Goal: Navigation & Orientation: Find specific page/section

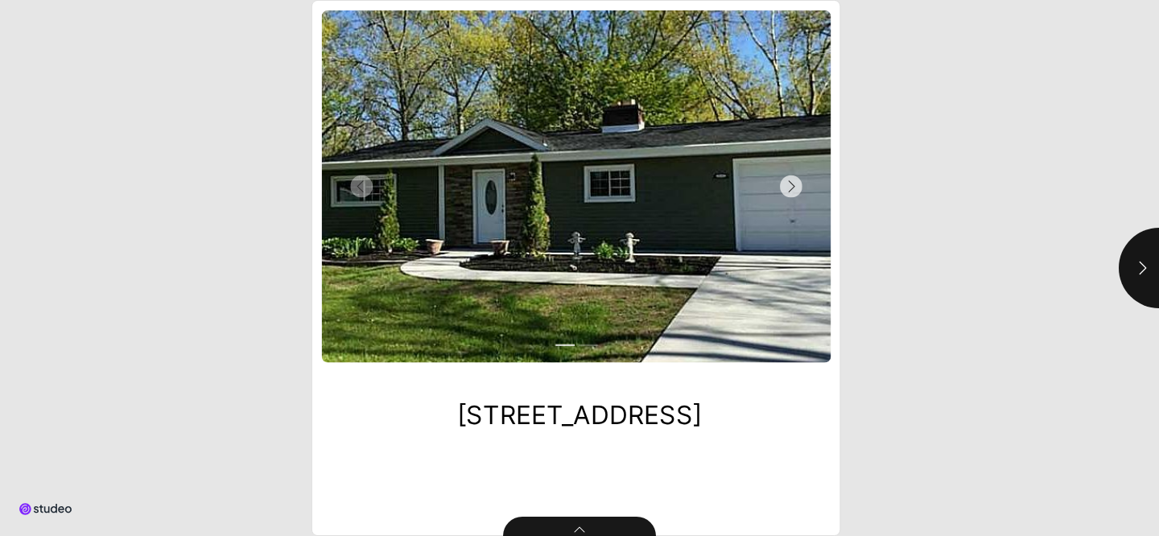
click at [745, 195] on button "Next Slide" at bounding box center [703, 186] width 254 height 353
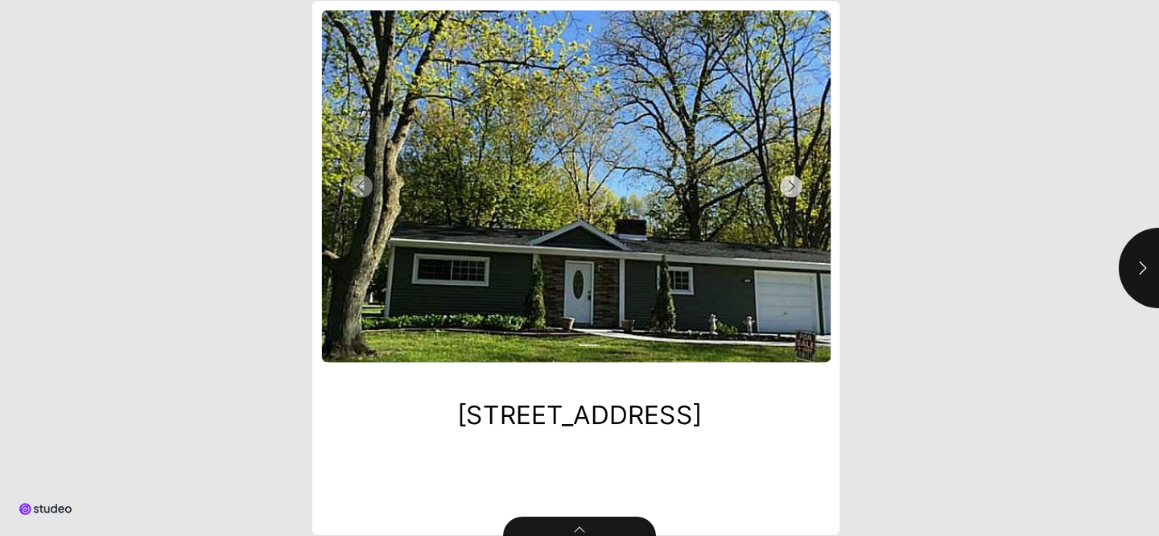
click at [745, 195] on button "Next Slide" at bounding box center [703, 186] width 254 height 353
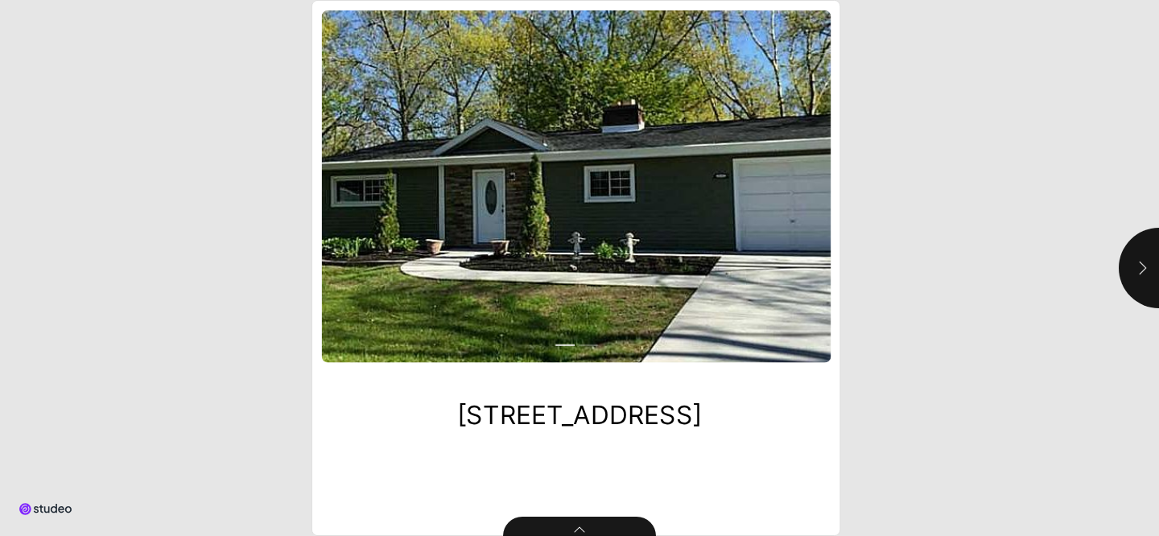
click at [1145, 270] on icon "button" at bounding box center [1143, 268] width 16 height 16
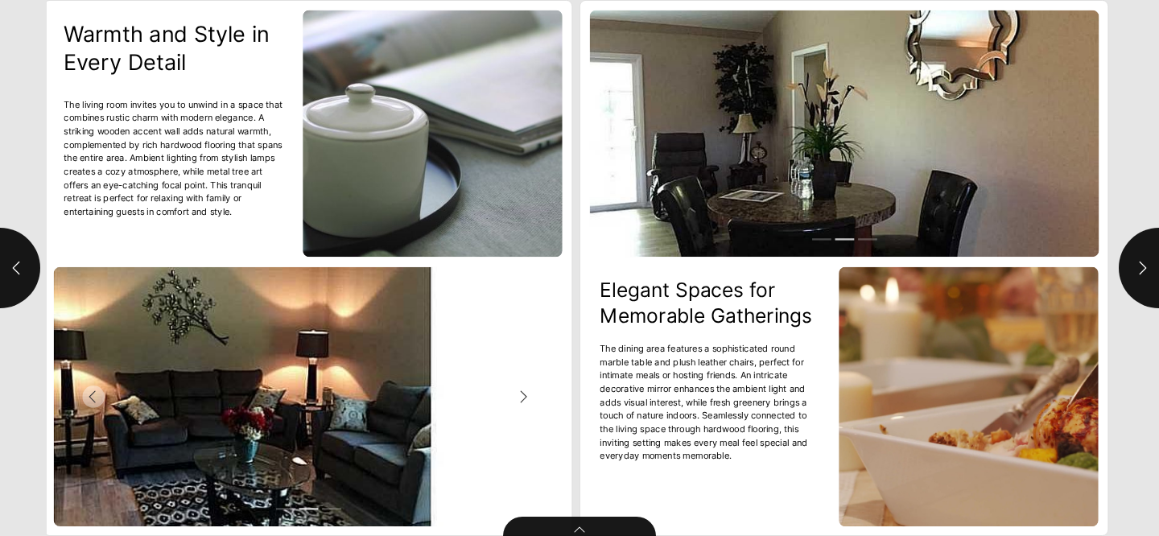
click at [487, 348] on button "Next Slide" at bounding box center [435, 396] width 254 height 259
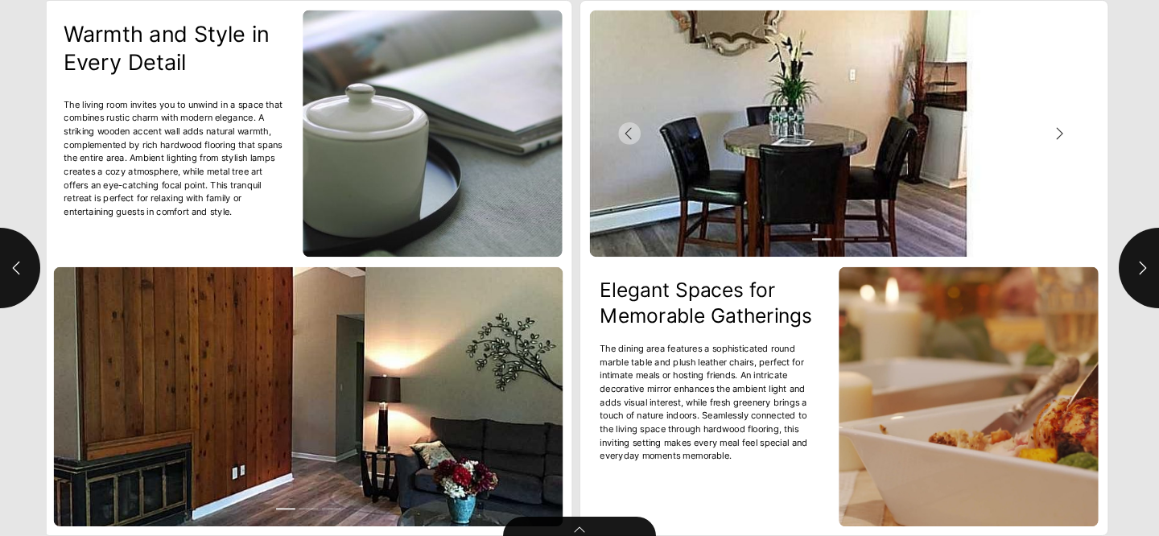
click at [1005, 71] on button "Next Slide" at bounding box center [971, 133] width 254 height 246
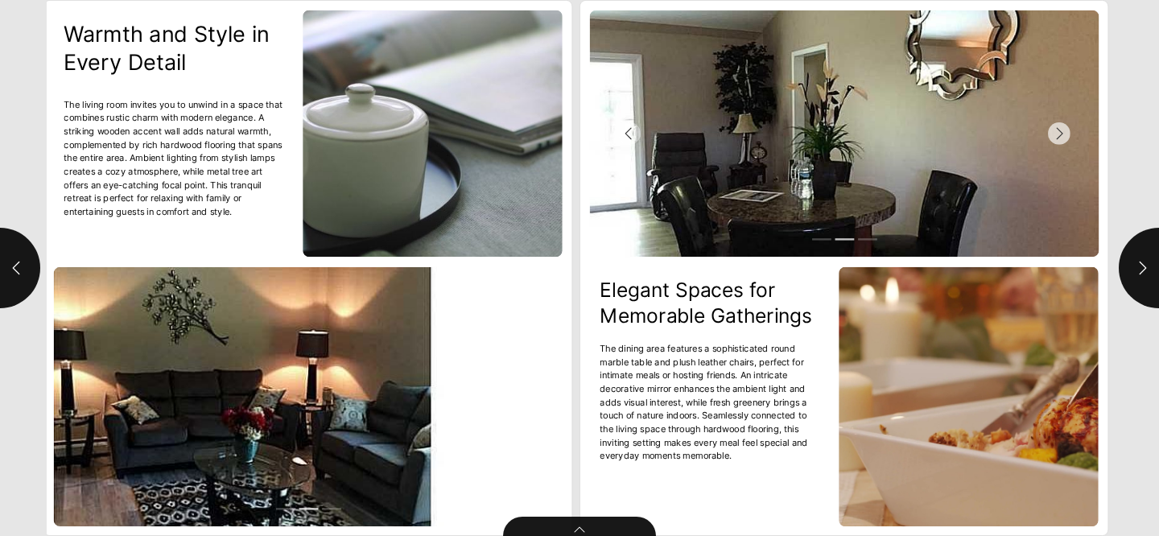
click at [1040, 120] on button "Next Slide" at bounding box center [971, 133] width 254 height 246
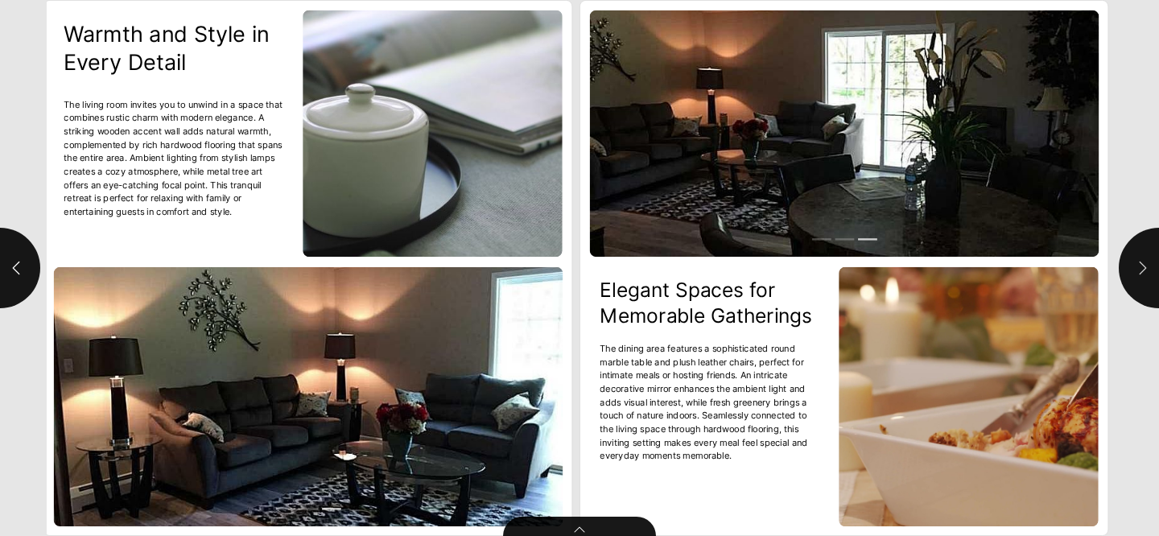
click at [1141, 297] on button "button" at bounding box center [1159, 268] width 81 height 81
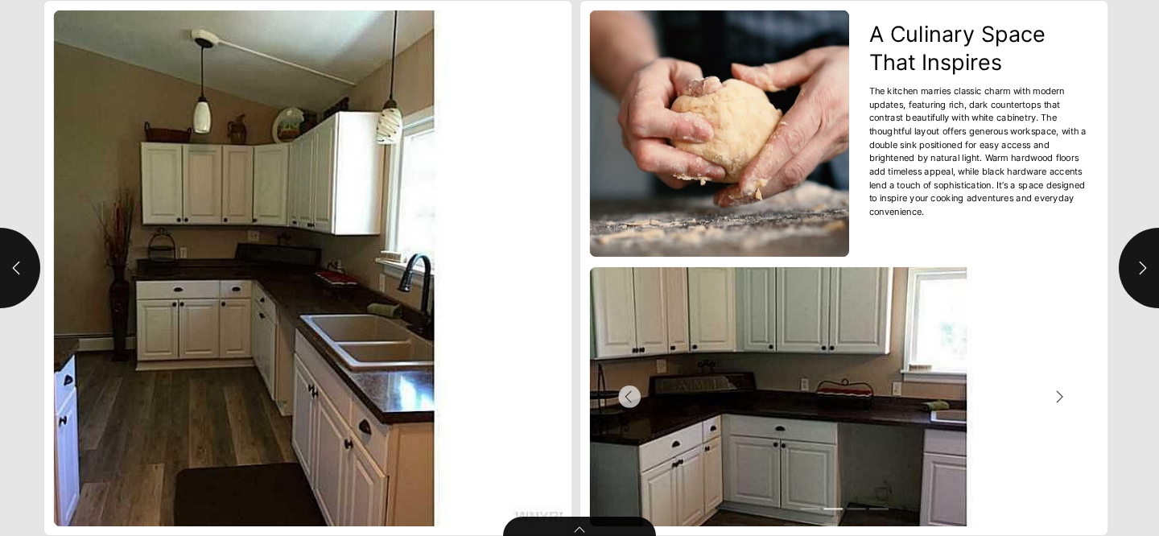
click at [766, 379] on button "Previous Slide" at bounding box center [717, 396] width 254 height 259
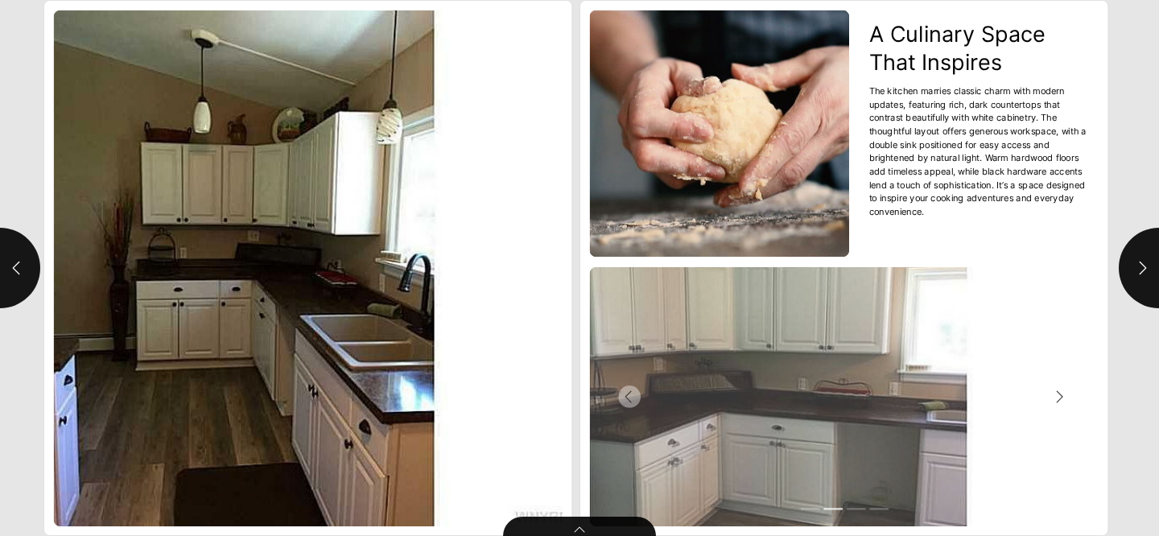
click at [961, 408] on button "Next Slide" at bounding box center [971, 396] width 254 height 259
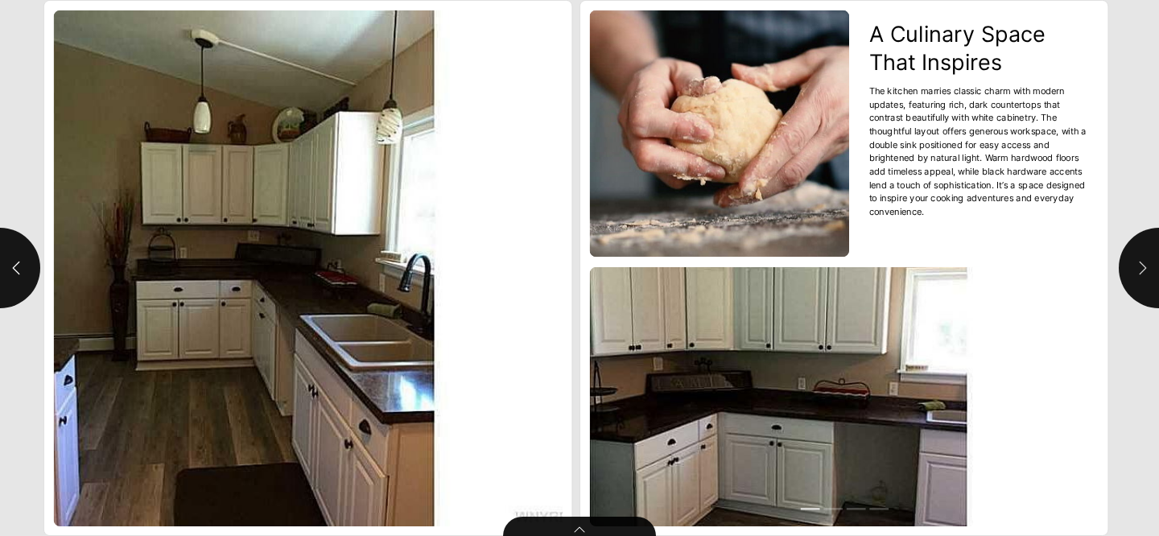
click at [1137, 283] on button "button" at bounding box center [1159, 268] width 81 height 81
type input "***"
